Goal: Information Seeking & Learning: Find specific fact

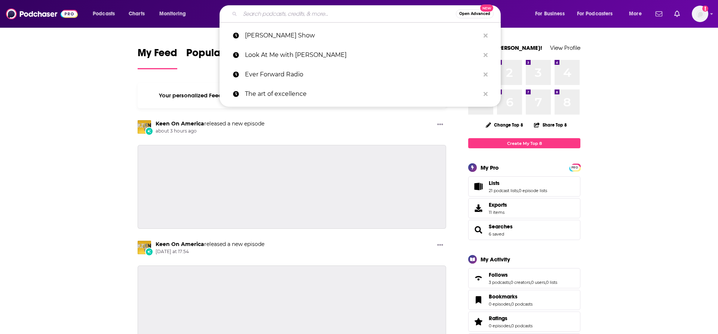
click at [280, 13] on input "Search podcasts, credits, & more..." at bounding box center [348, 14] width 216 height 12
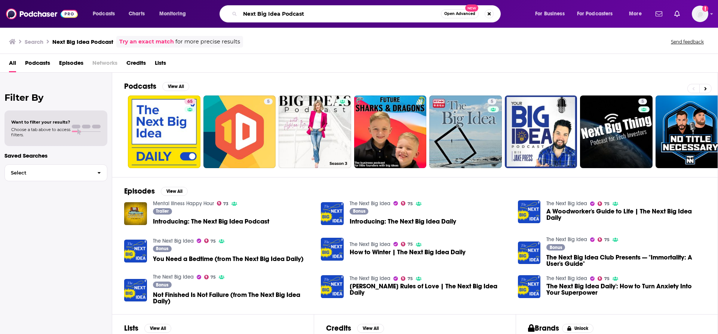
drag, startPoint x: 244, startPoint y: 14, endPoint x: 250, endPoint y: 35, distance: 21.8
click at [244, 14] on input "Next Big Idea Podcast" at bounding box center [340, 14] width 201 height 12
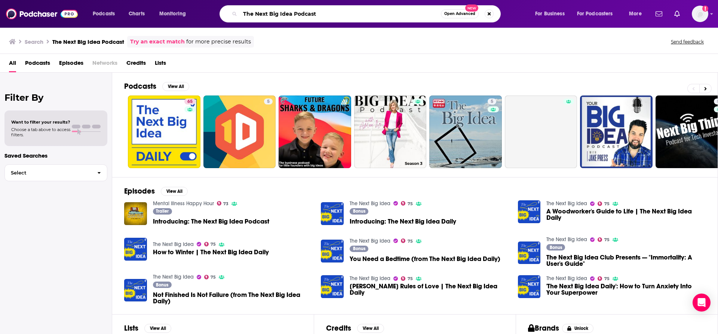
click at [305, 13] on input "The Next Big Idea Podcast" at bounding box center [340, 14] width 201 height 12
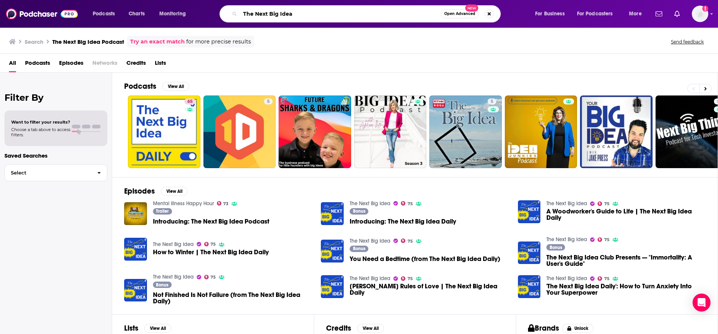
type input "The Next Big Idea"
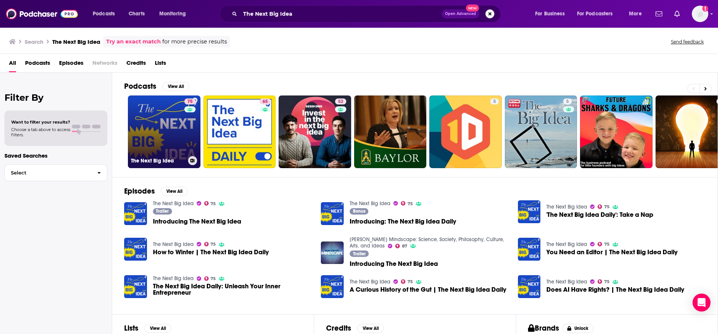
click at [180, 136] on link "75 The Next Big Idea" at bounding box center [164, 131] width 73 height 73
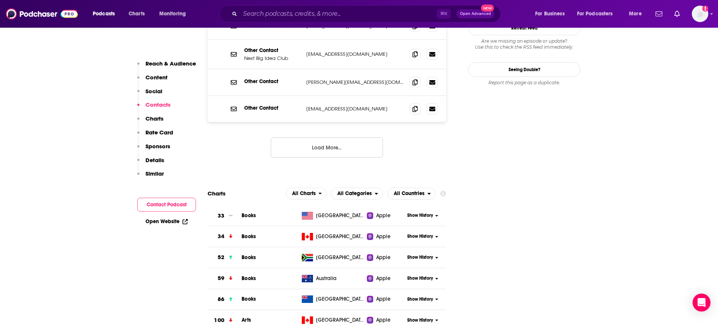
scroll to position [812, 0]
